Goal: Task Accomplishment & Management: Use online tool/utility

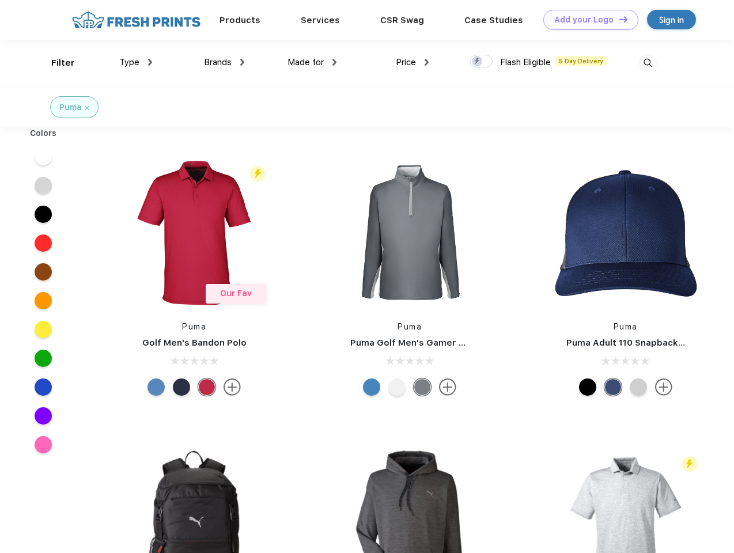
click at [587, 20] on link "Add your Logo Design Tool" at bounding box center [591, 20] width 95 height 20
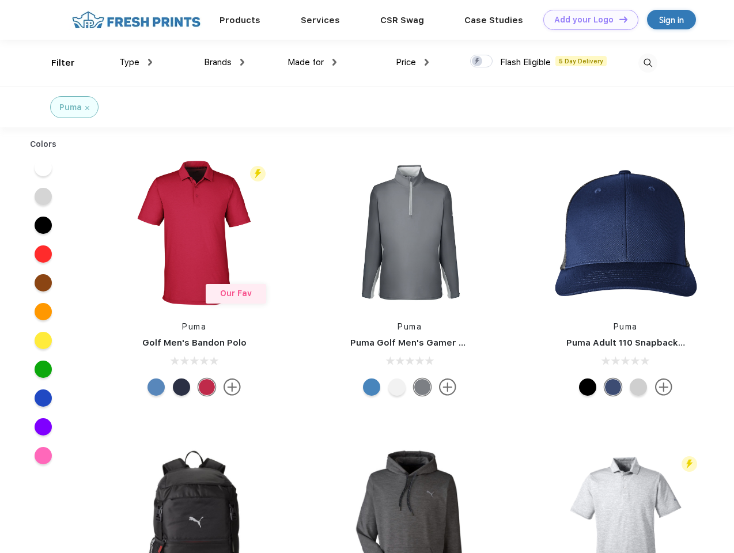
click at [0, 0] on div "Design Tool" at bounding box center [0, 0] width 0 height 0
click at [619, 19] on link "Add your Logo Design Tool" at bounding box center [591, 20] width 95 height 20
click at [55, 63] on div "Filter" at bounding box center [63, 62] width 24 height 13
click at [136, 62] on span "Type" at bounding box center [129, 62] width 20 height 10
click at [224, 62] on span "Brands" at bounding box center [218, 62] width 28 height 10
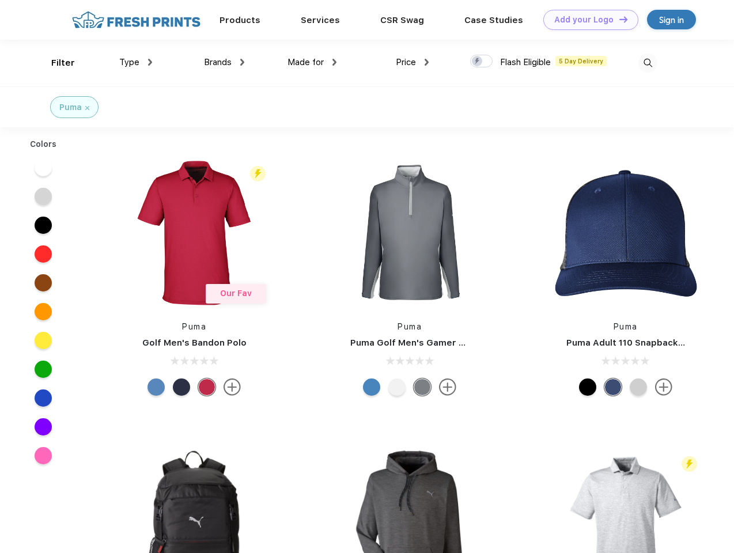
click at [312, 62] on span "Made for" at bounding box center [306, 62] width 36 height 10
click at [413, 62] on span "Price" at bounding box center [406, 62] width 20 height 10
click at [482, 62] on div at bounding box center [481, 61] width 22 height 13
click at [478, 62] on input "checkbox" at bounding box center [473, 57] width 7 height 7
click at [648, 63] on img at bounding box center [648, 63] width 19 height 19
